Goal: Transaction & Acquisition: Purchase product/service

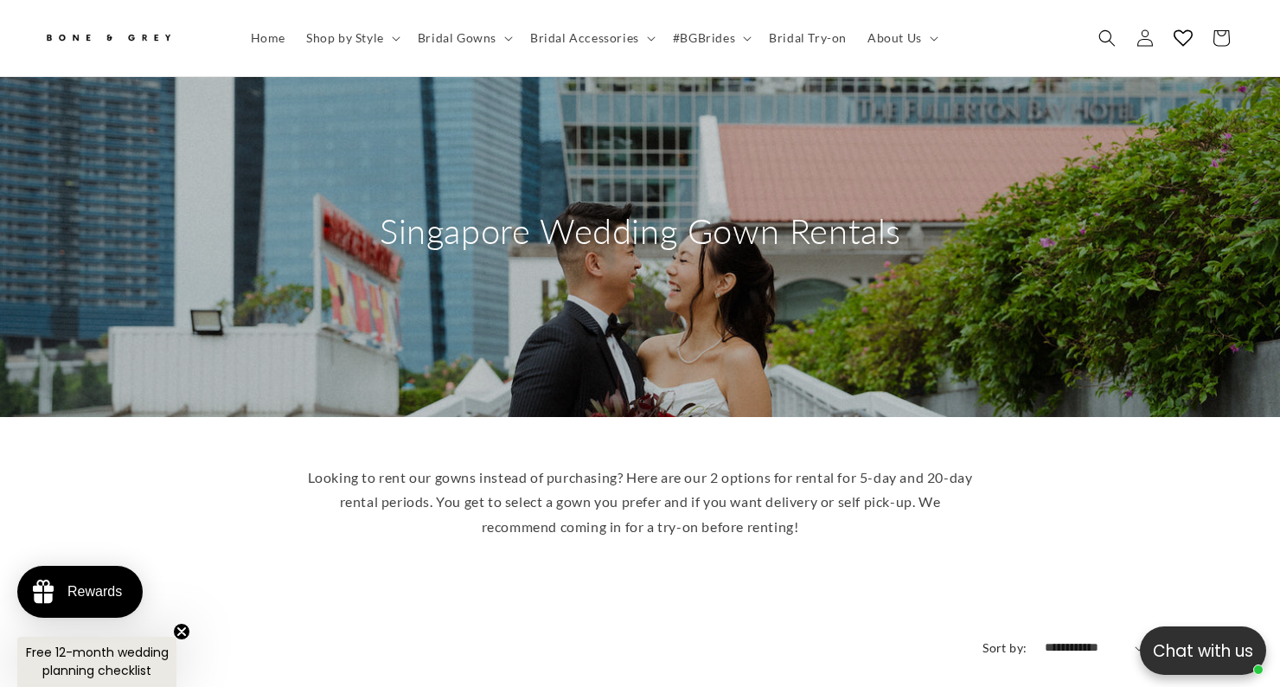
scroll to position [68, 0]
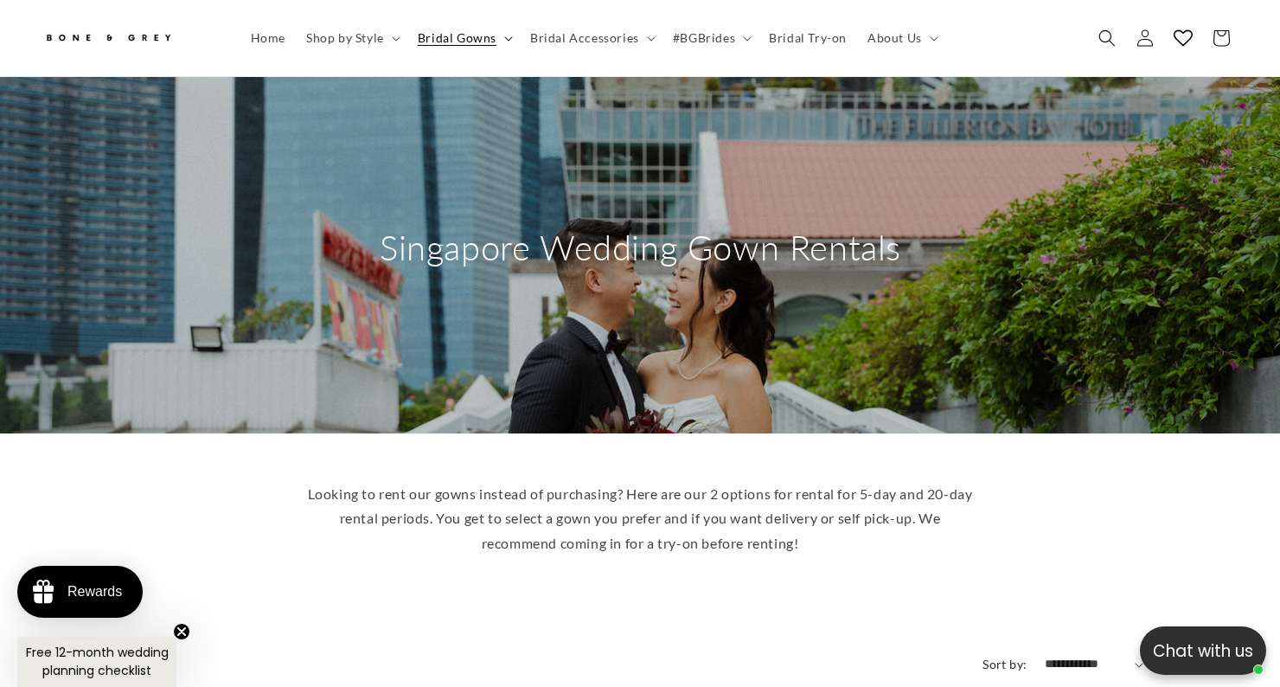
click at [457, 36] on span "Bridal Gowns" at bounding box center [457, 38] width 79 height 16
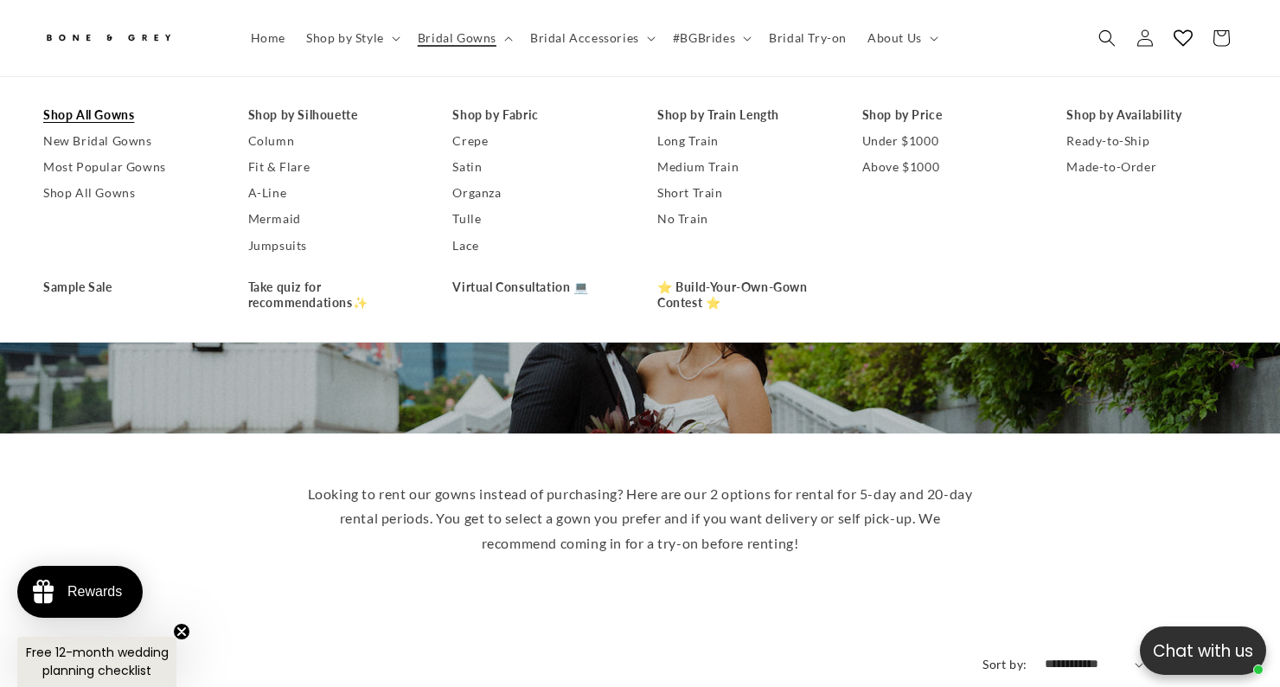
scroll to position [0, 434]
click at [99, 107] on link "Shop All Gowns" at bounding box center [128, 115] width 170 height 26
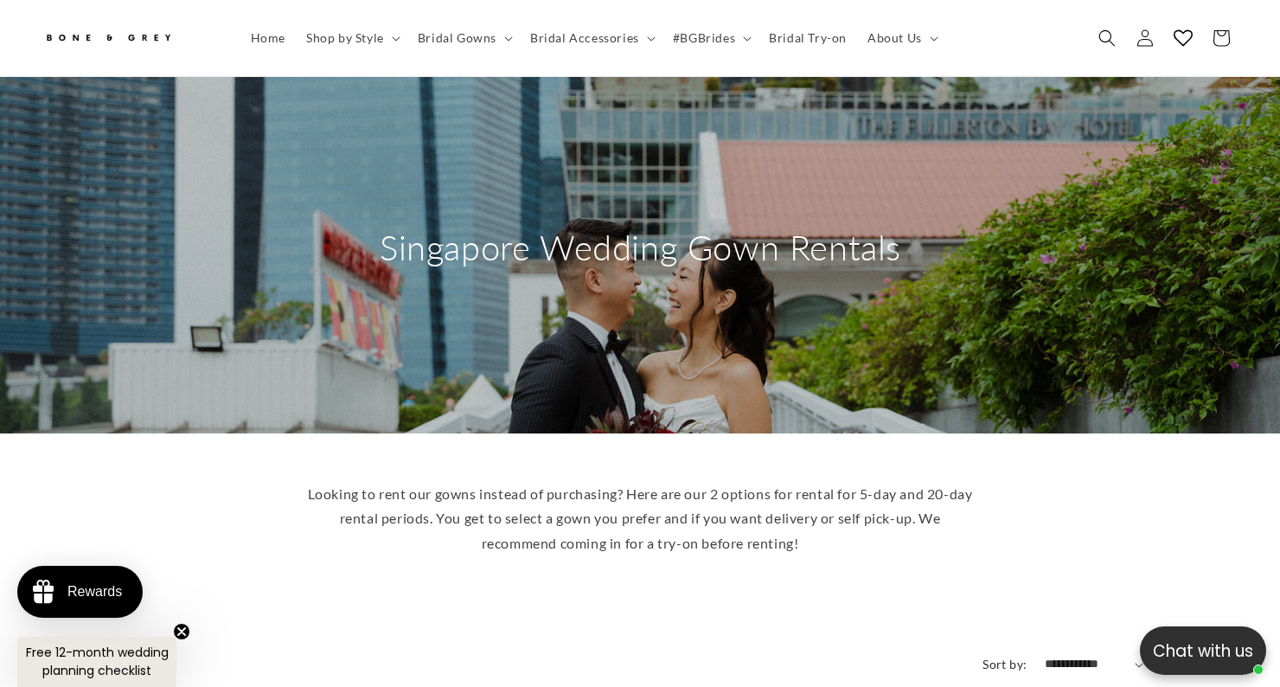
scroll to position [0, 868]
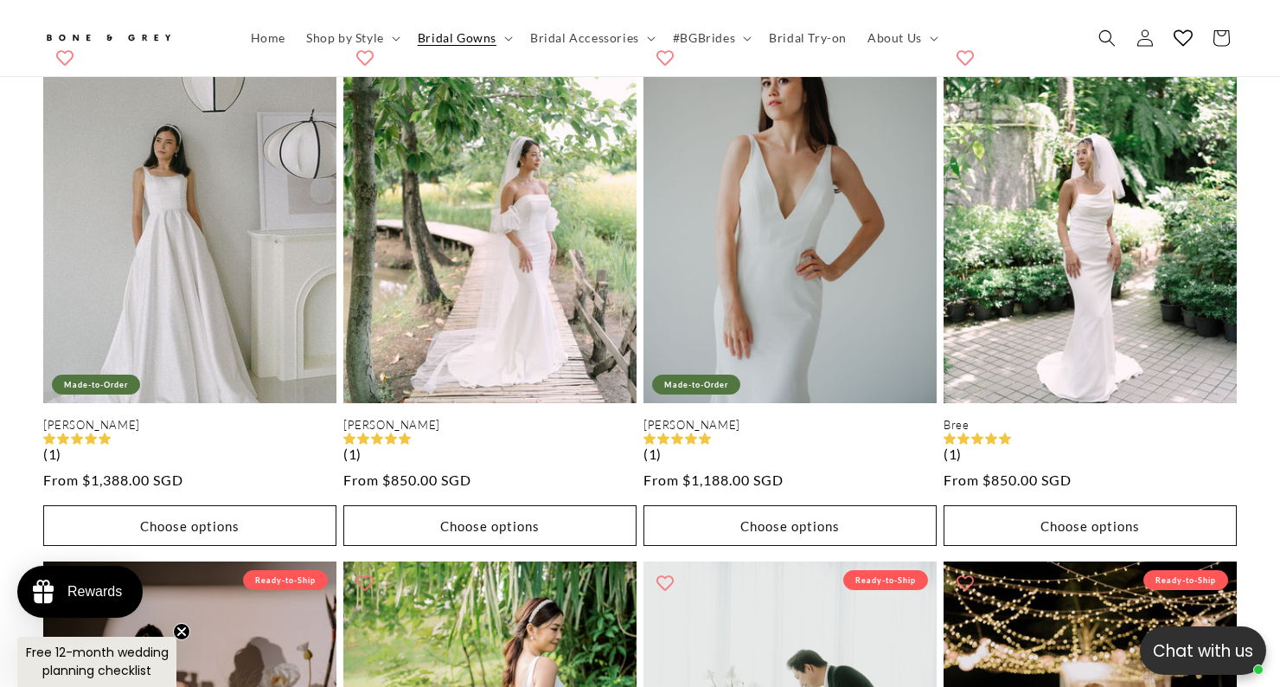
scroll to position [2692, 0]
